Goal: Task Accomplishment & Management: Manage account settings

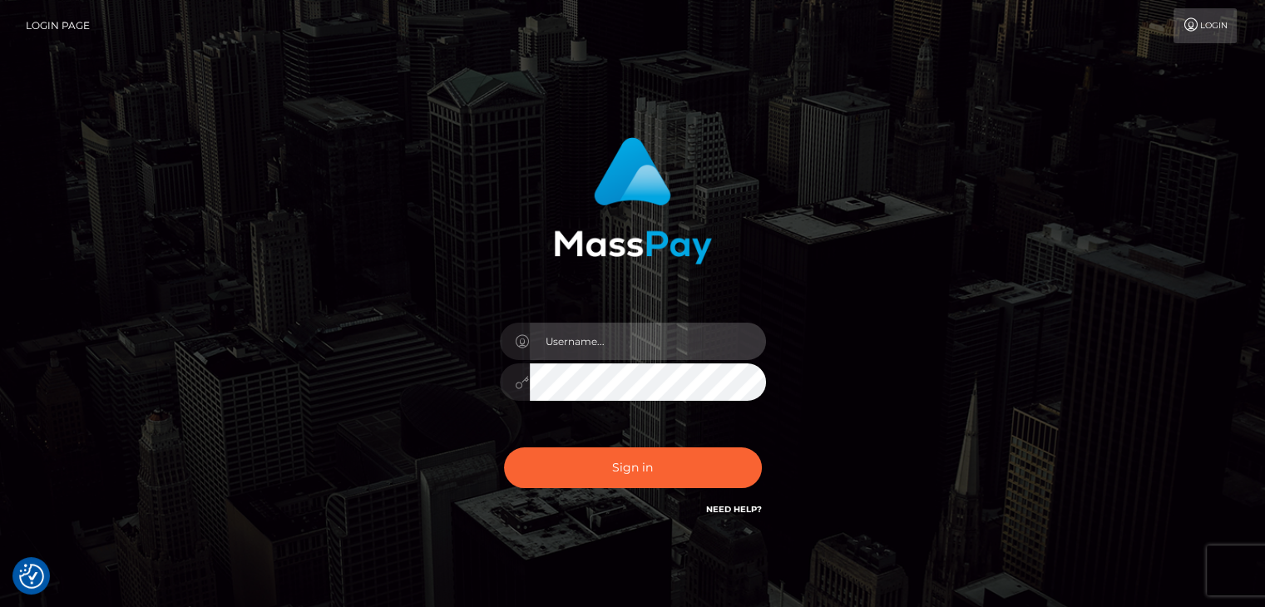
click at [710, 339] on input "text" at bounding box center [648, 341] width 236 height 37
click at [1111, 220] on div "Sign in" at bounding box center [632, 336] width 1265 height 673
click at [577, 335] on input "text" at bounding box center [648, 341] width 236 height 37
drag, startPoint x: 633, startPoint y: 335, endPoint x: 514, endPoint y: 324, distance: 119.4
click at [514, 324] on div "@Brandy" at bounding box center [633, 339] width 266 height 32
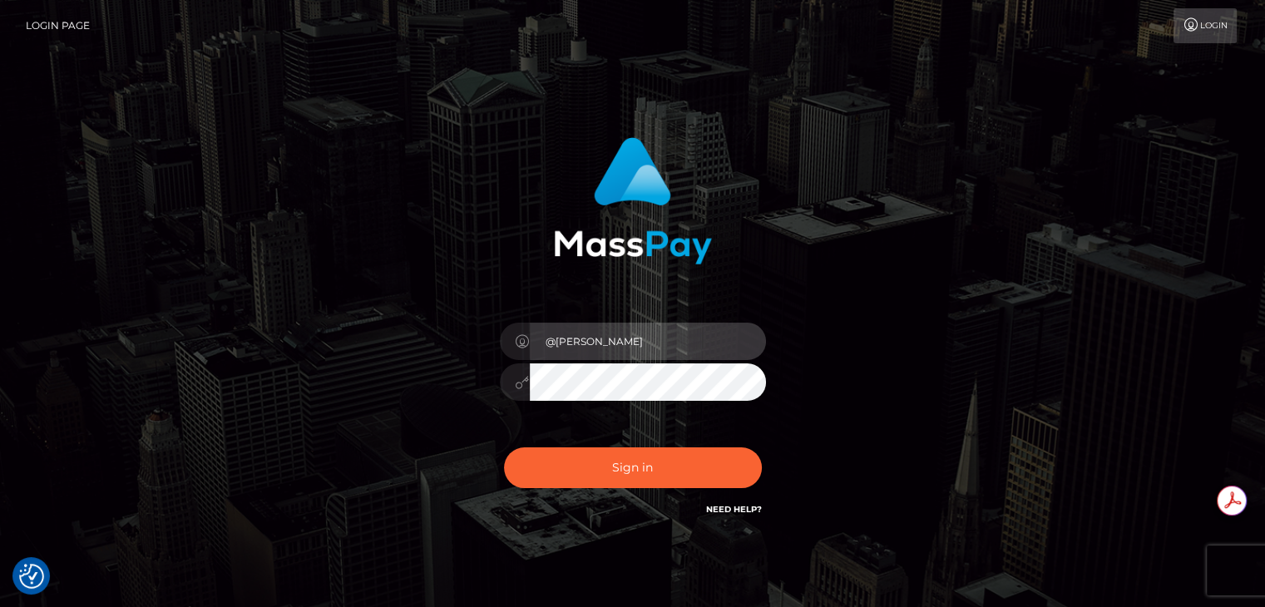
paste input "brandy.genetic"
type input "brandy.genetic"
click at [504, 448] on button "Sign in" at bounding box center [633, 468] width 258 height 41
click at [666, 343] on input "text" at bounding box center [648, 341] width 236 height 37
click at [1200, 22] on link "Login" at bounding box center [1205, 25] width 63 height 35
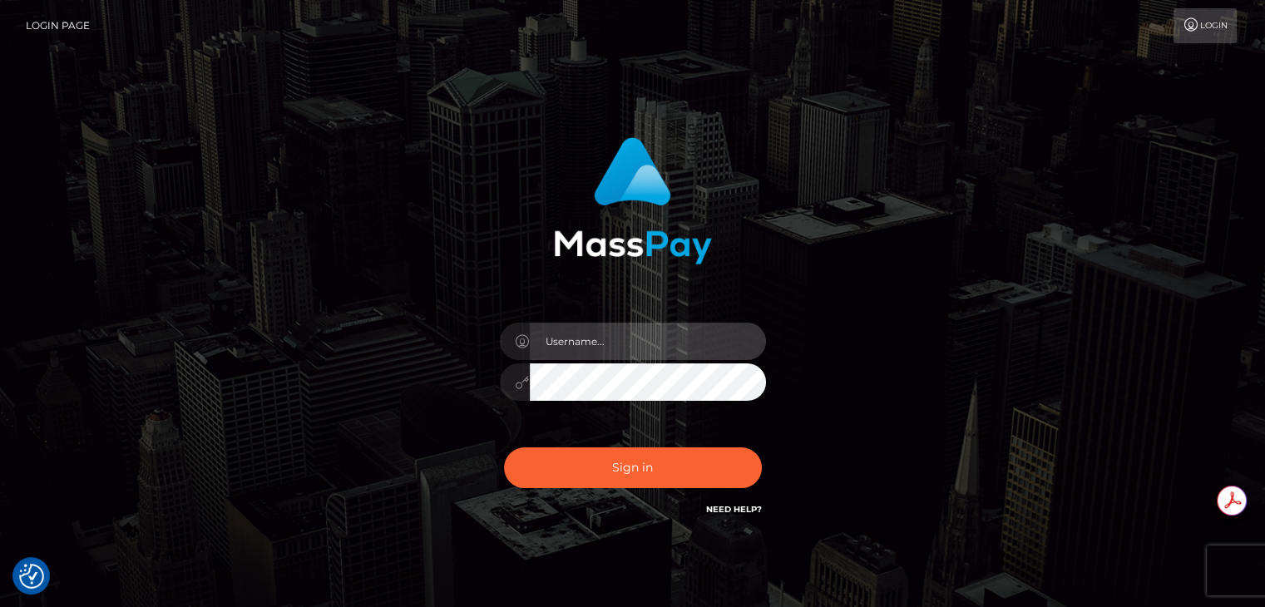
click at [583, 341] on input "text" at bounding box center [648, 341] width 236 height 37
type input "Brandy.genetic"
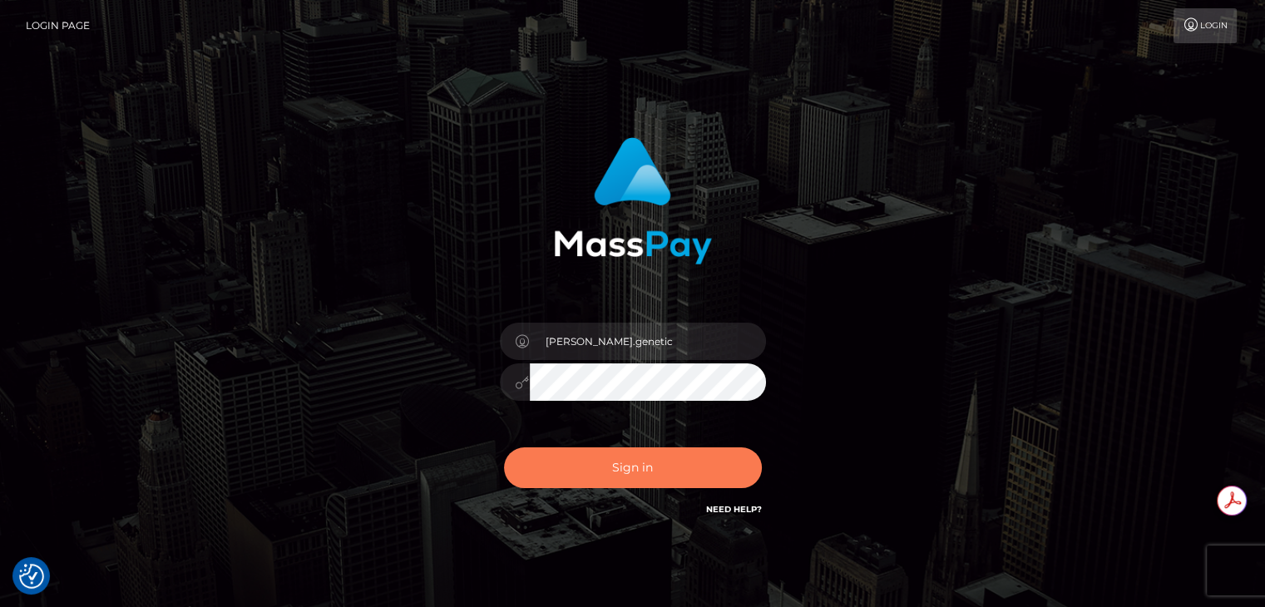
click at [719, 476] on button "Sign in" at bounding box center [633, 468] width 258 height 41
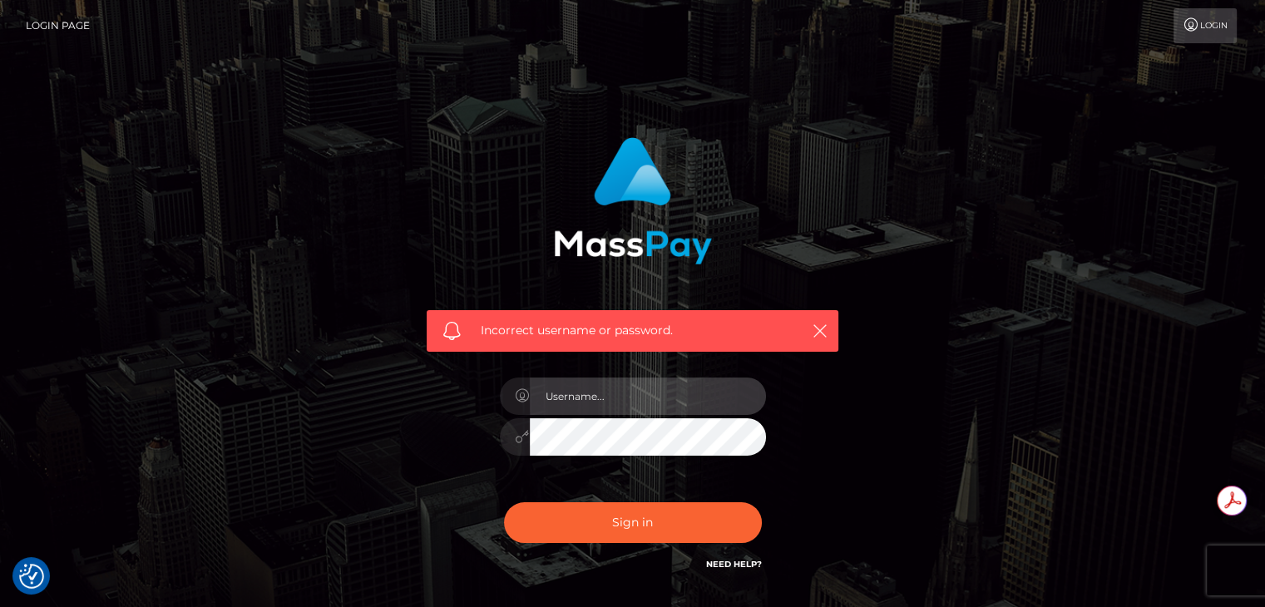
click at [610, 400] on input "text" at bounding box center [648, 396] width 236 height 37
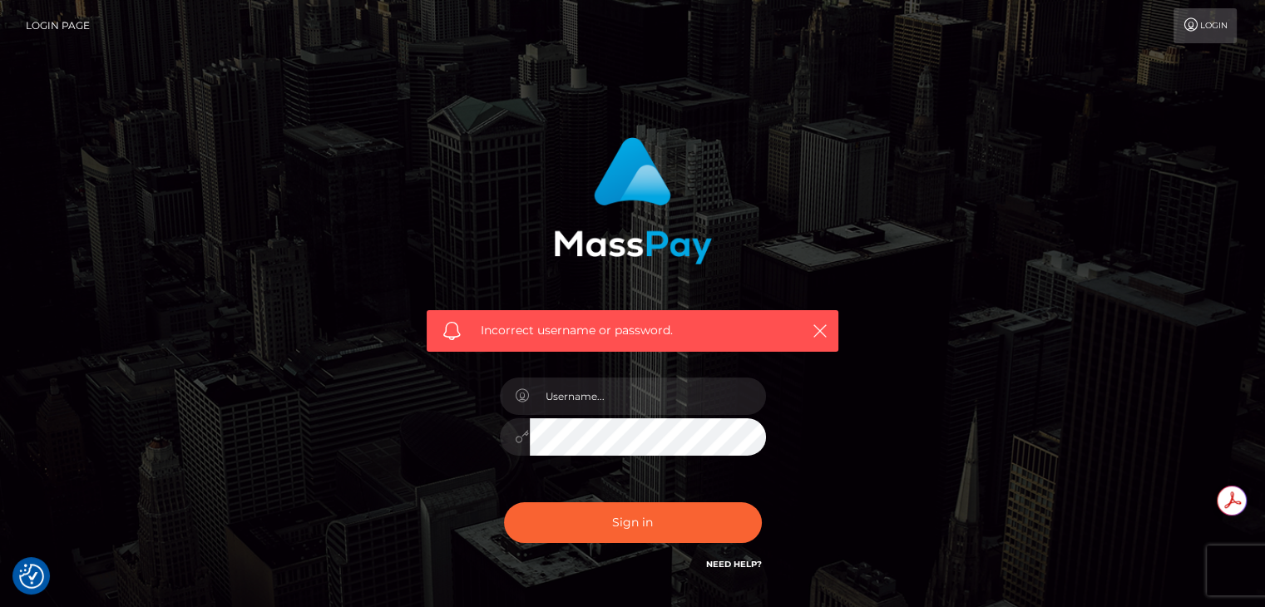
click at [887, 398] on div "Incorrect username or password." at bounding box center [633, 364] width 948 height 478
click at [718, 567] on link "Need Help?" at bounding box center [734, 564] width 56 height 11
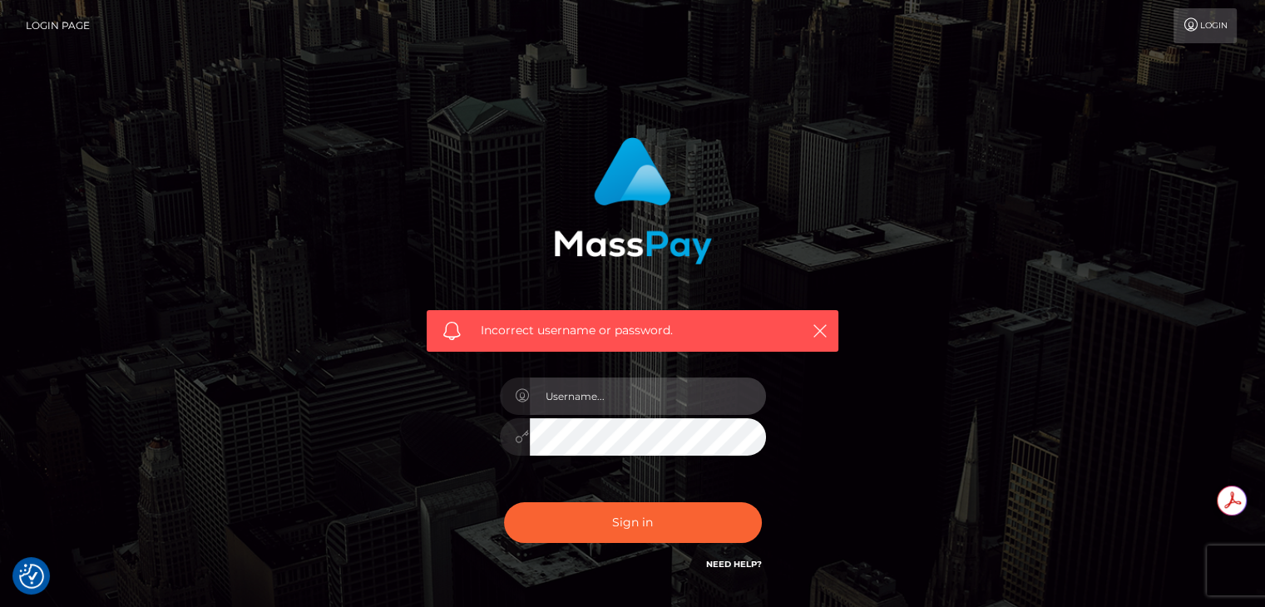
click at [572, 401] on input "text" at bounding box center [648, 396] width 236 height 37
type input "Brandy.genetic"
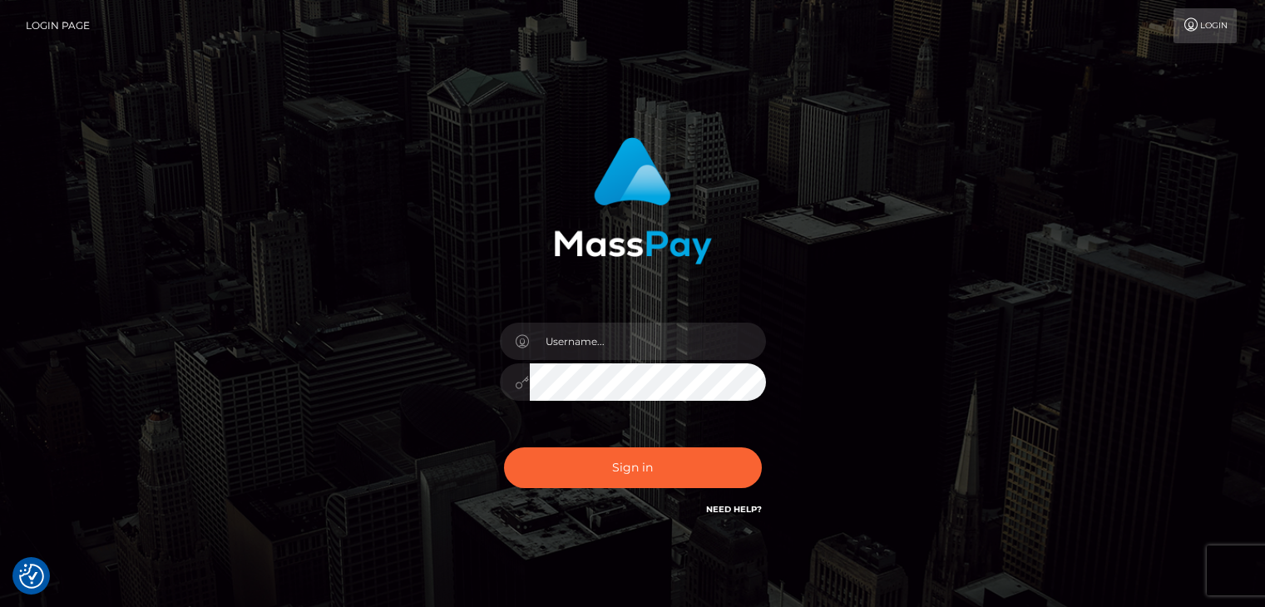
checkbox input "true"
drag, startPoint x: 675, startPoint y: 222, endPoint x: 646, endPoint y: 204, distance: 34.4
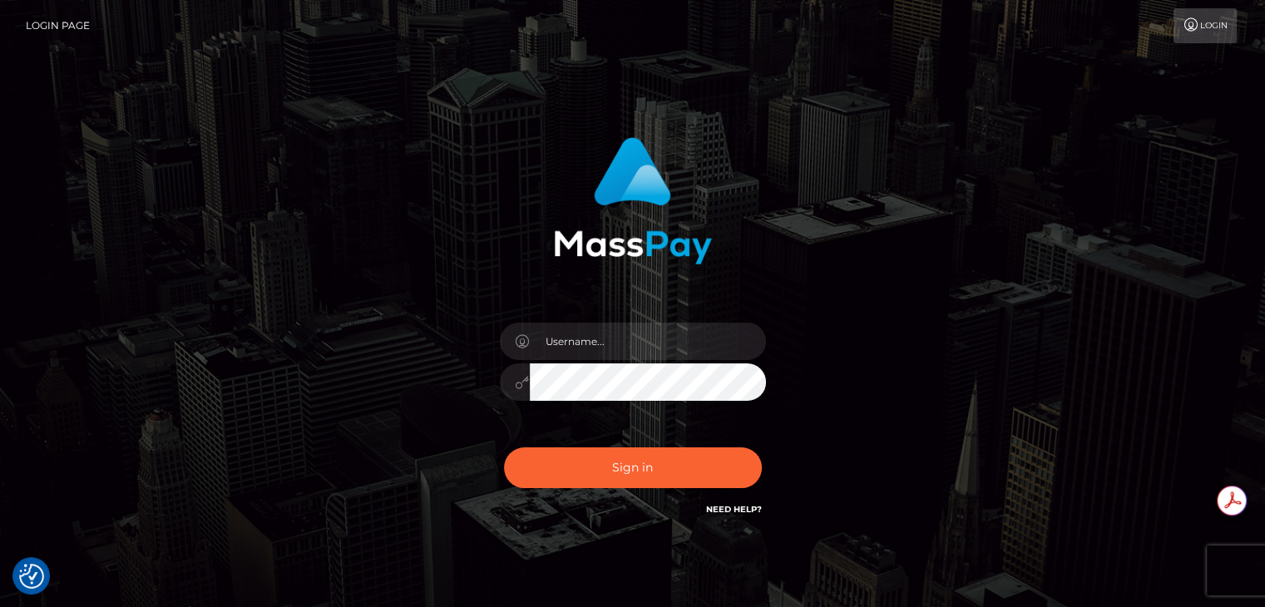
click at [168, 162] on div "Sign in" at bounding box center [633, 336] width 948 height 423
